Goal: Transaction & Acquisition: Register for event/course

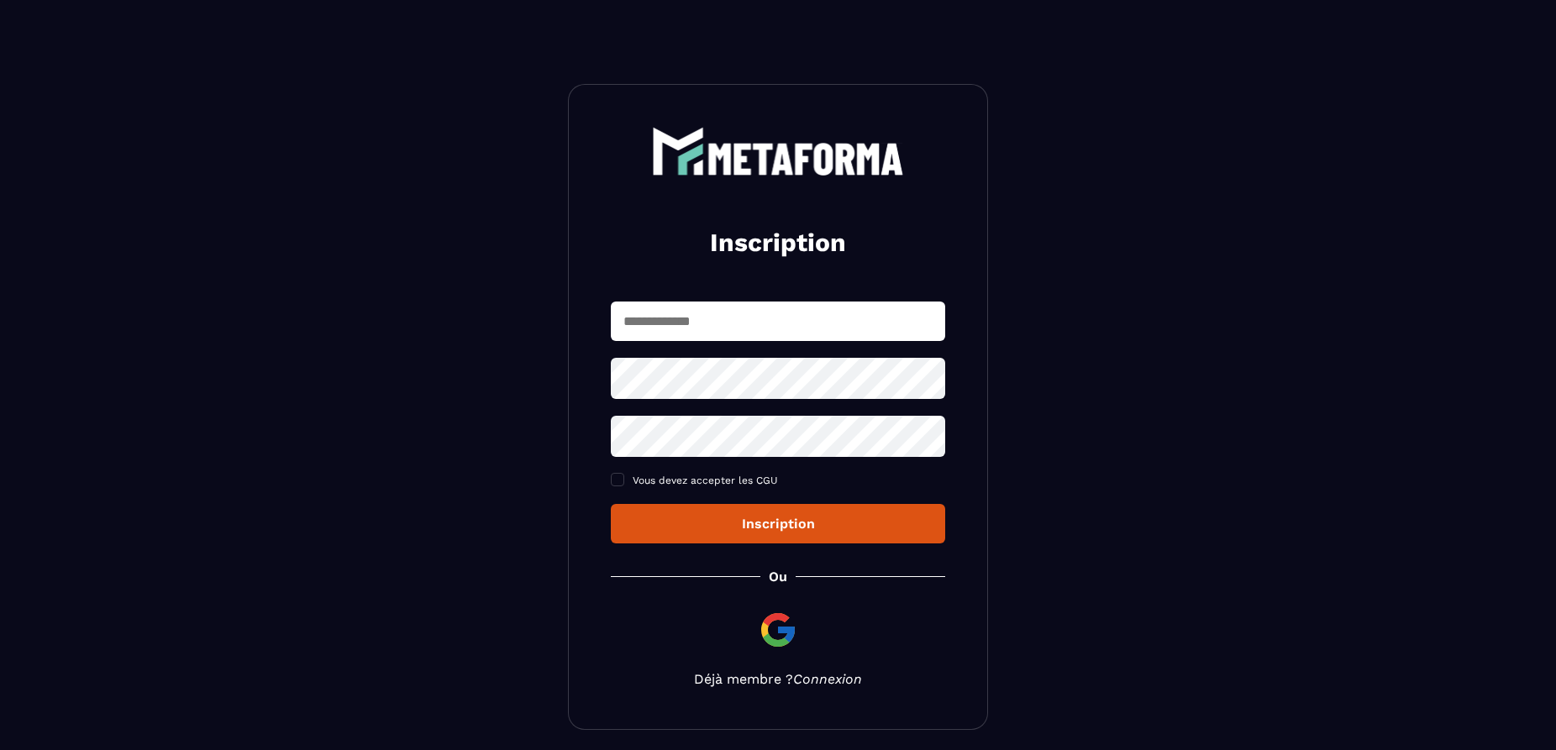
click at [848, 681] on link "Connexion" at bounding box center [827, 679] width 69 height 16
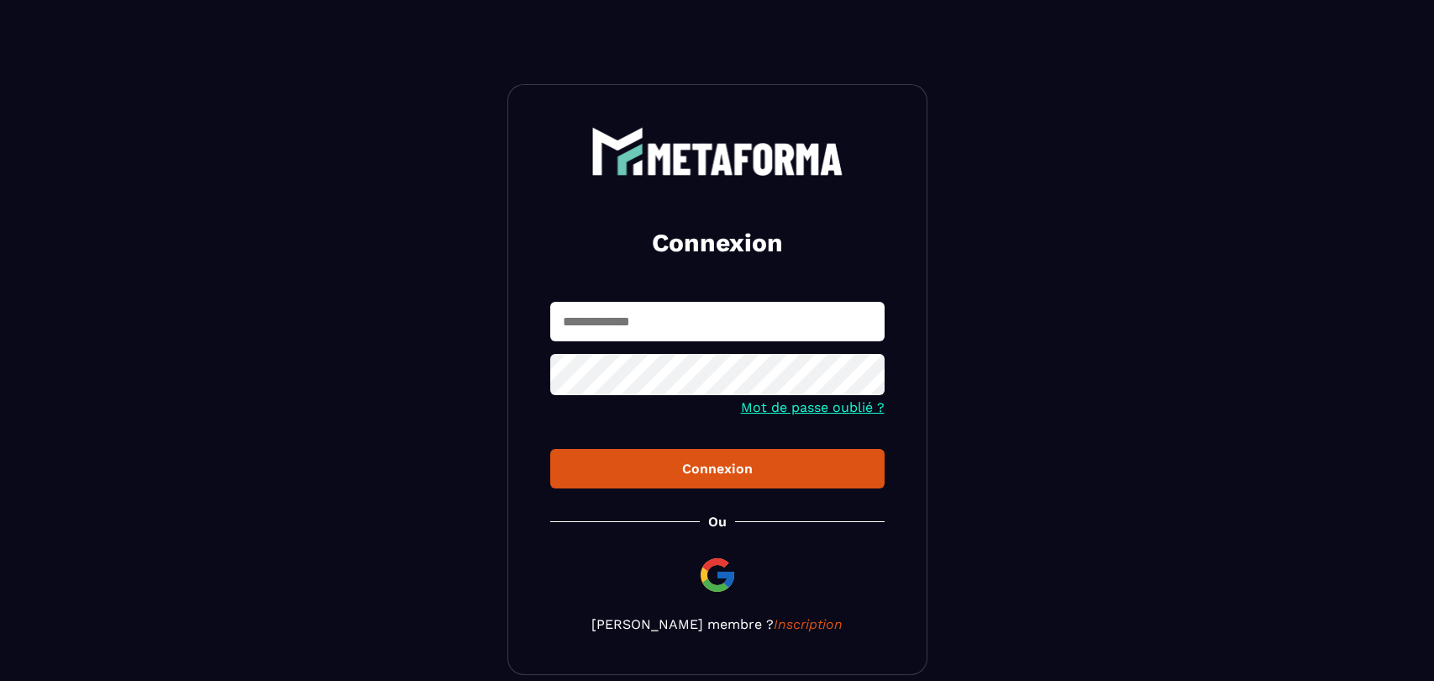
click at [1417, 103] on section "Connexion Mot de passe oublié ? Connexion Ou Devenir membre ? Inscription" at bounding box center [717, 379] width 1434 height 759
click at [669, 329] on input "text" at bounding box center [717, 321] width 334 height 39
type input "**********"
click at [550, 449] on button "Connexion" at bounding box center [717, 468] width 334 height 39
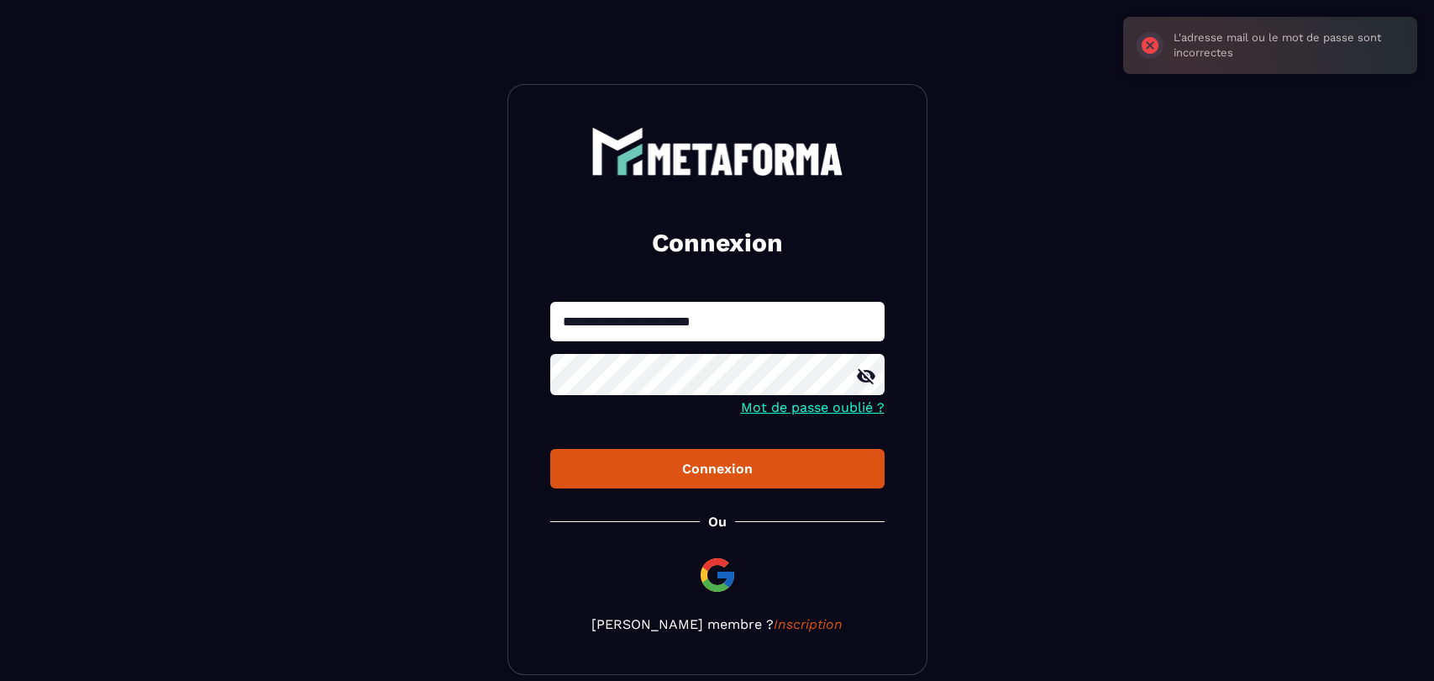
scroll to position [80, 0]
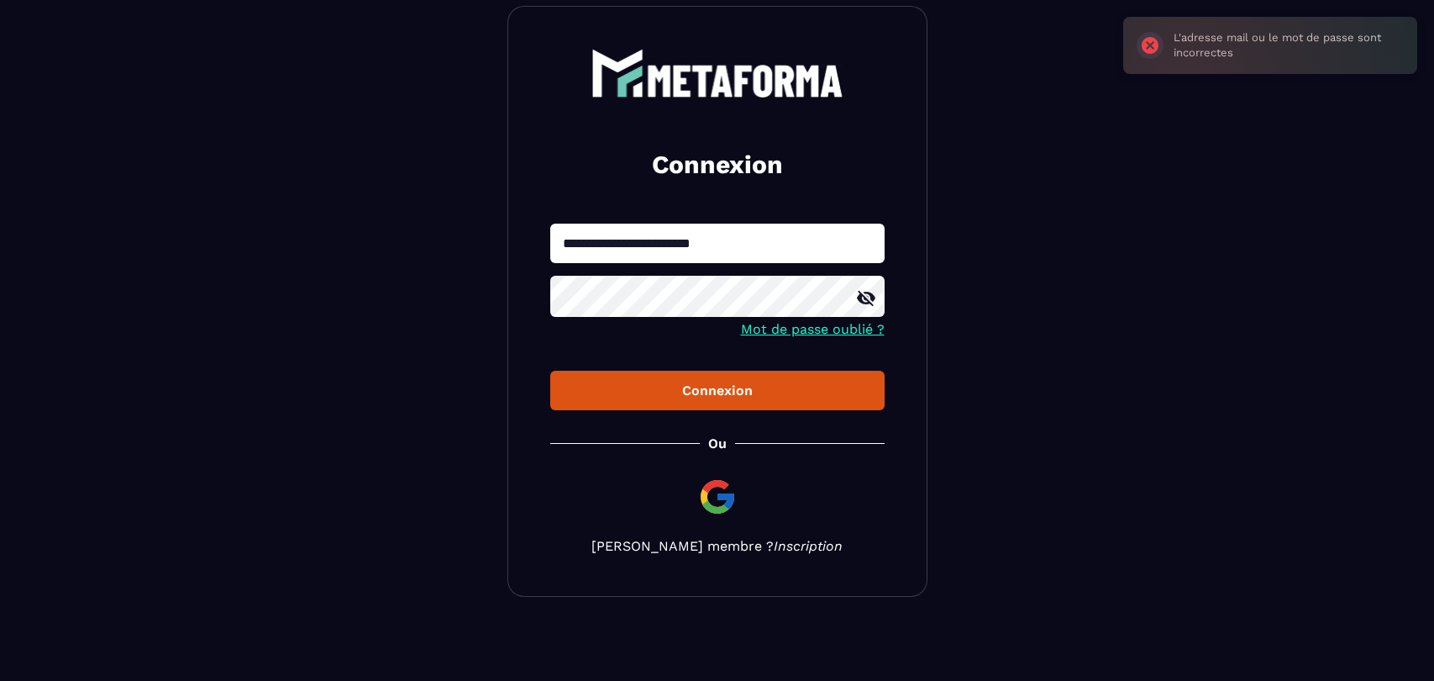
click at [774, 542] on link "Inscription" at bounding box center [808, 546] width 69 height 16
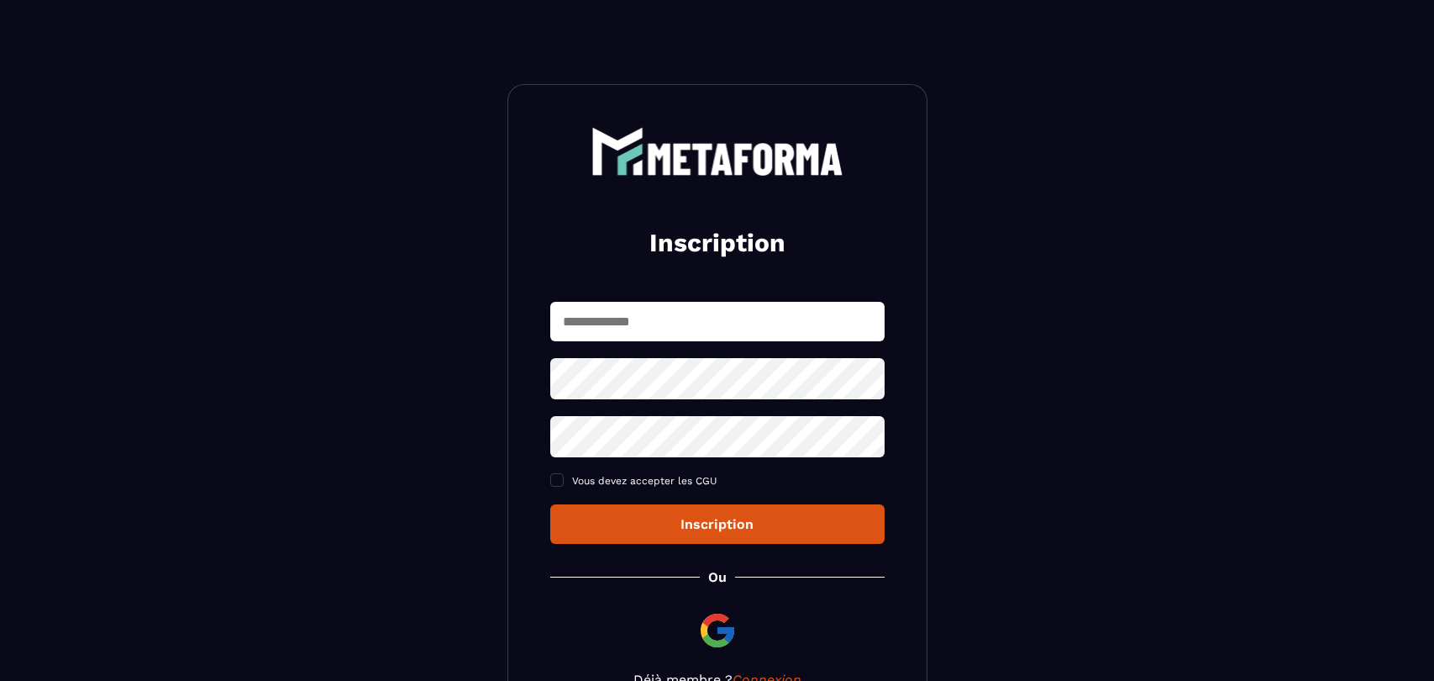
click at [741, 308] on input "text" at bounding box center [717, 321] width 334 height 39
type input "**********"
click at [554, 478] on span at bounding box center [556, 479] width 13 height 13
click at [627, 519] on div "Inscription" at bounding box center [718, 524] width 308 height 16
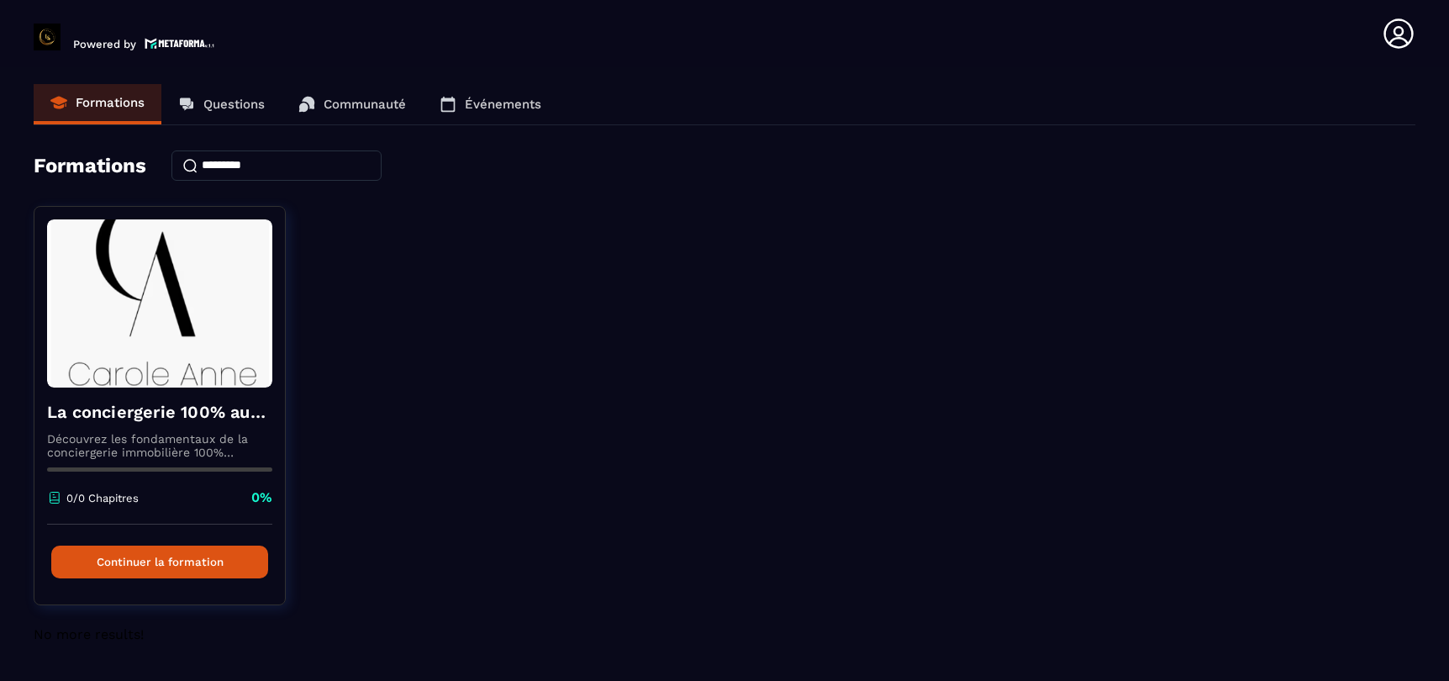
scroll to position [8, 0]
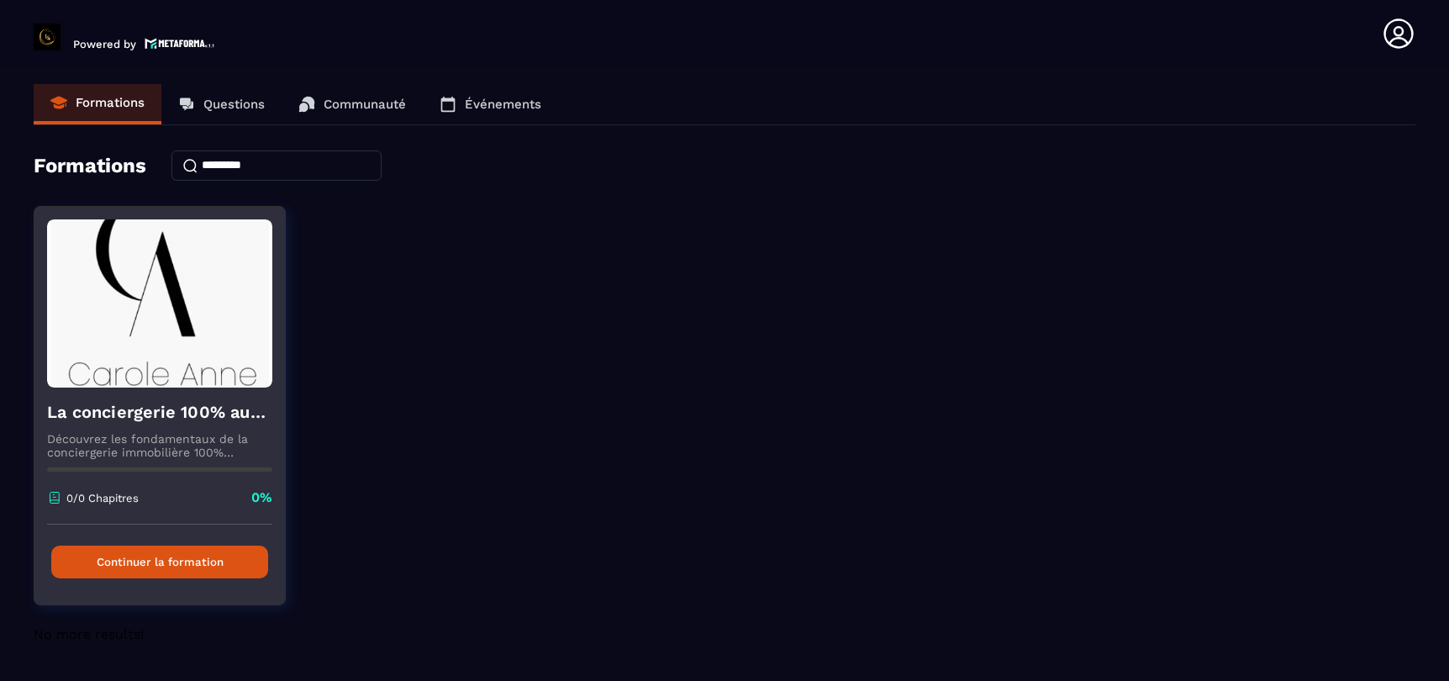
click at [195, 548] on button "Continuer la formation" at bounding box center [159, 561] width 217 height 33
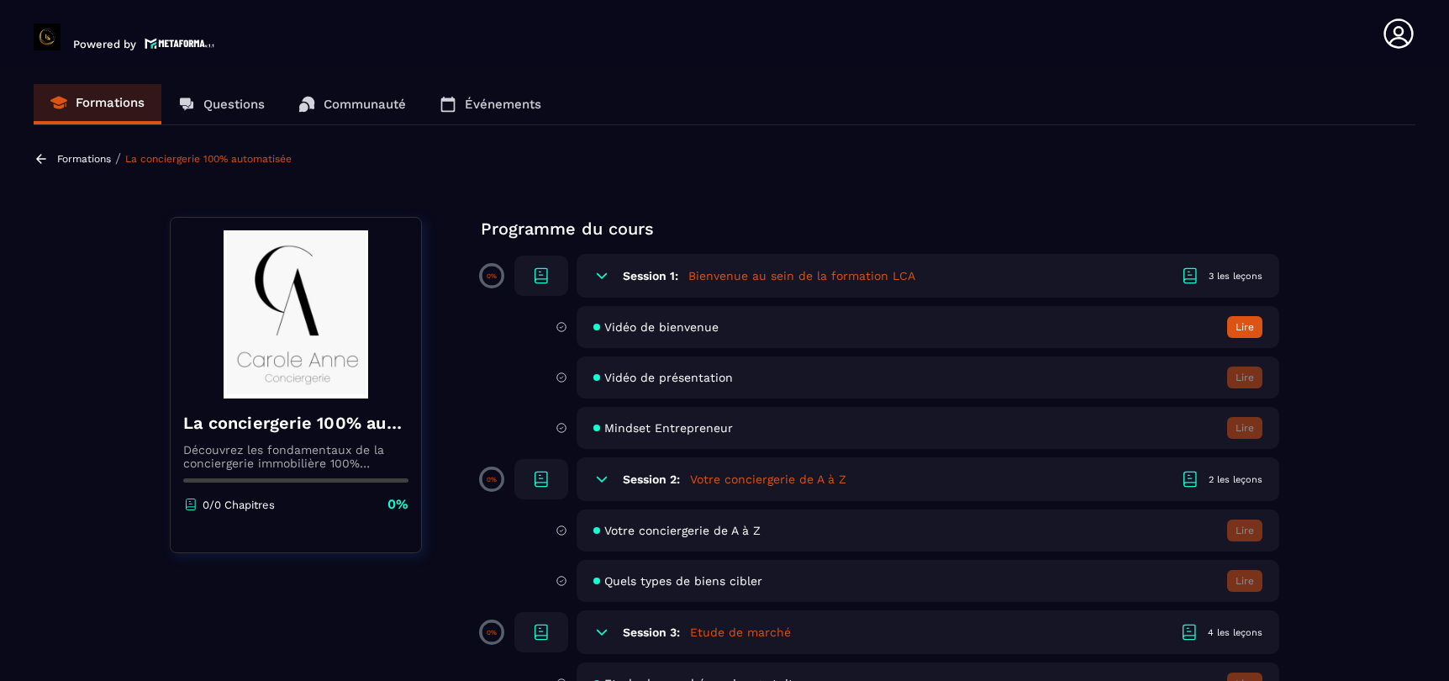
click at [647, 147] on section "Formations Questions Communauté Événements Formations / La conciergerie 100% au…" at bounding box center [724, 377] width 1449 height 620
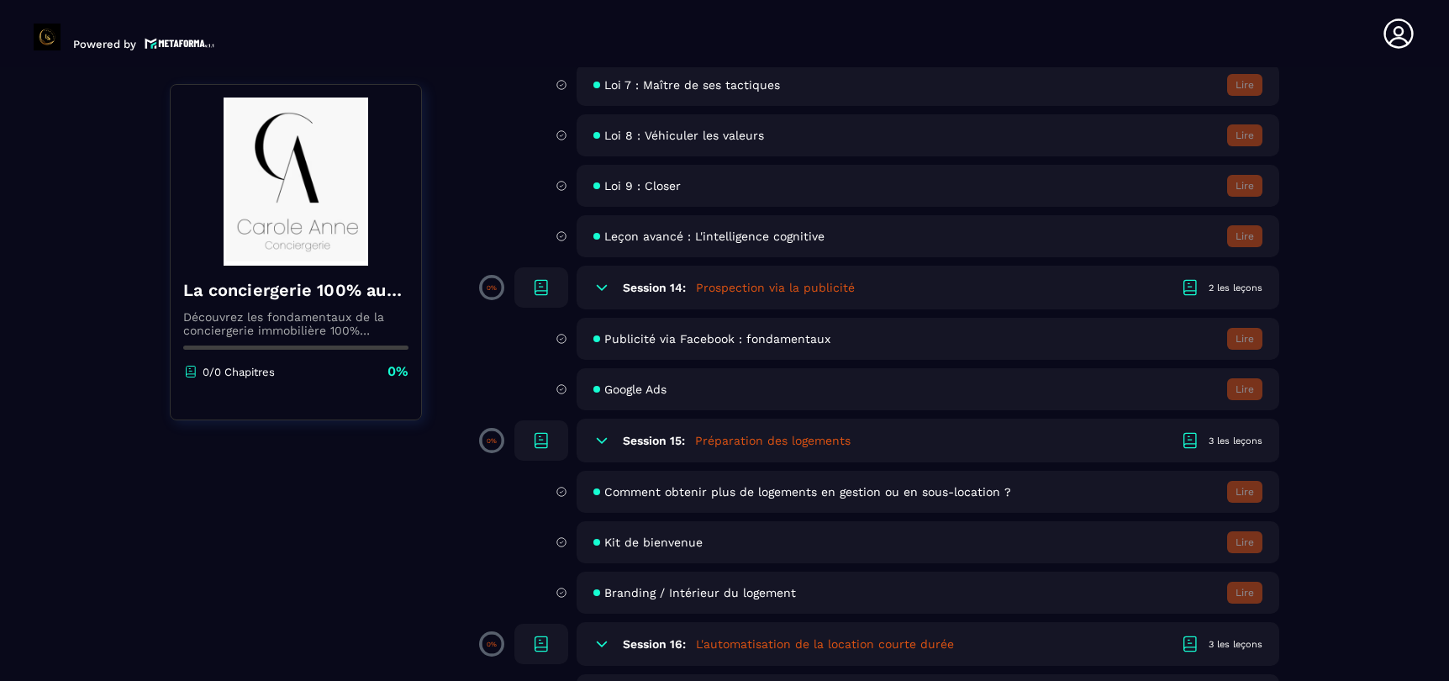
scroll to position [2969, 0]
